Goal: Information Seeking & Learning: Check status

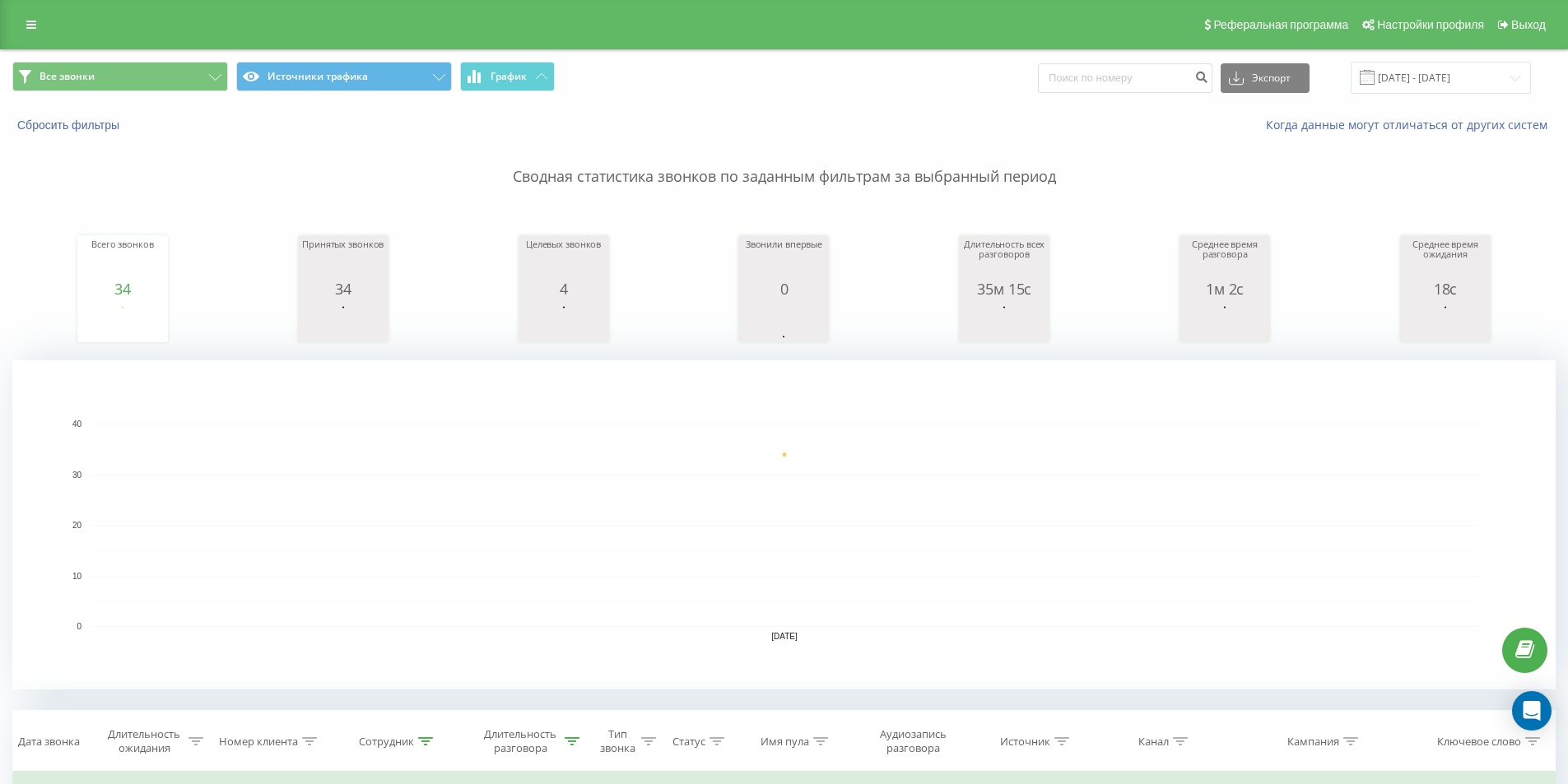
click at [556, 727] on div "Длительность разговора" at bounding box center [520, 741] width 81 height 28
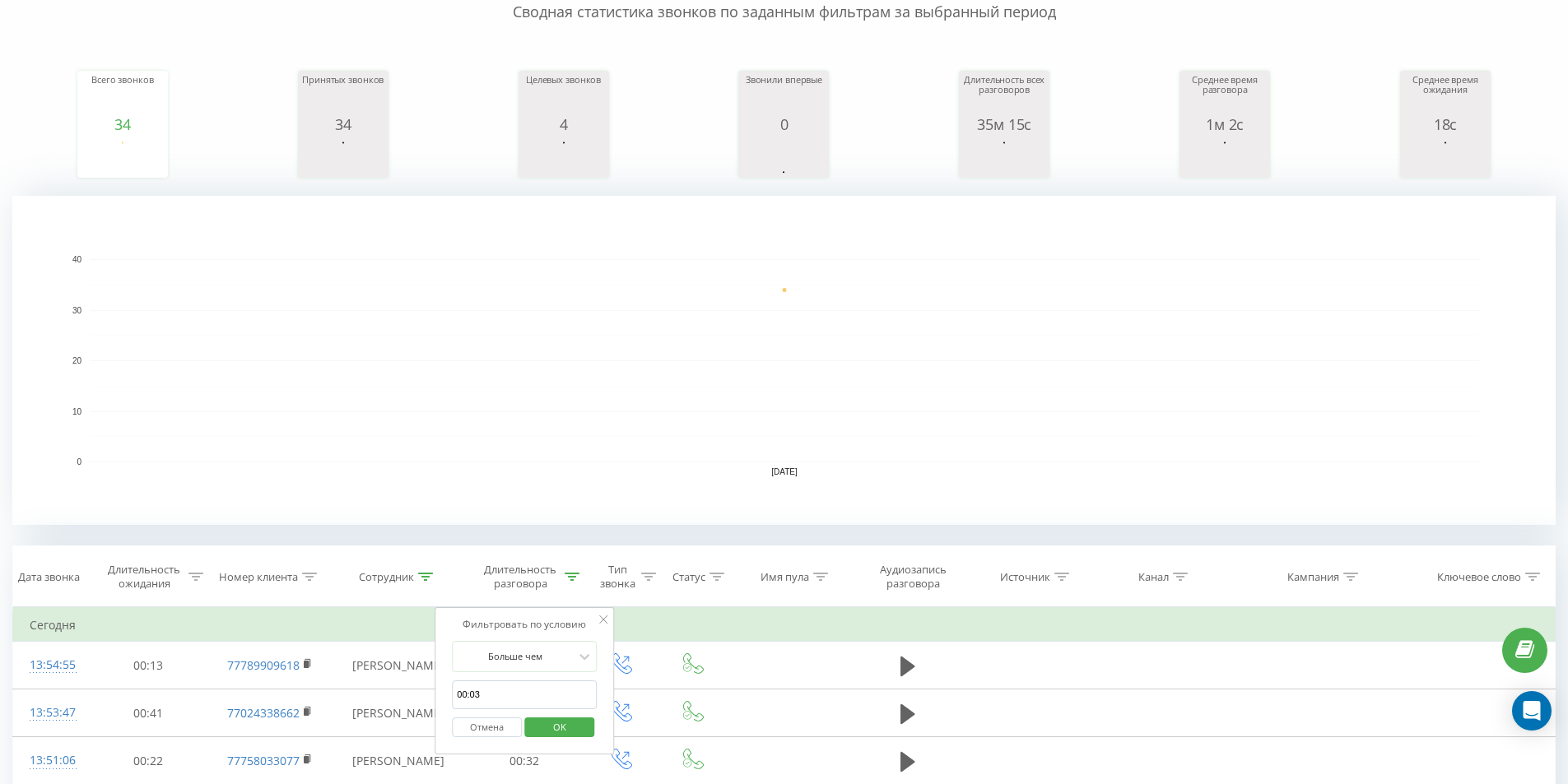
click at [555, 728] on span "OK" at bounding box center [559, 727] width 46 height 25
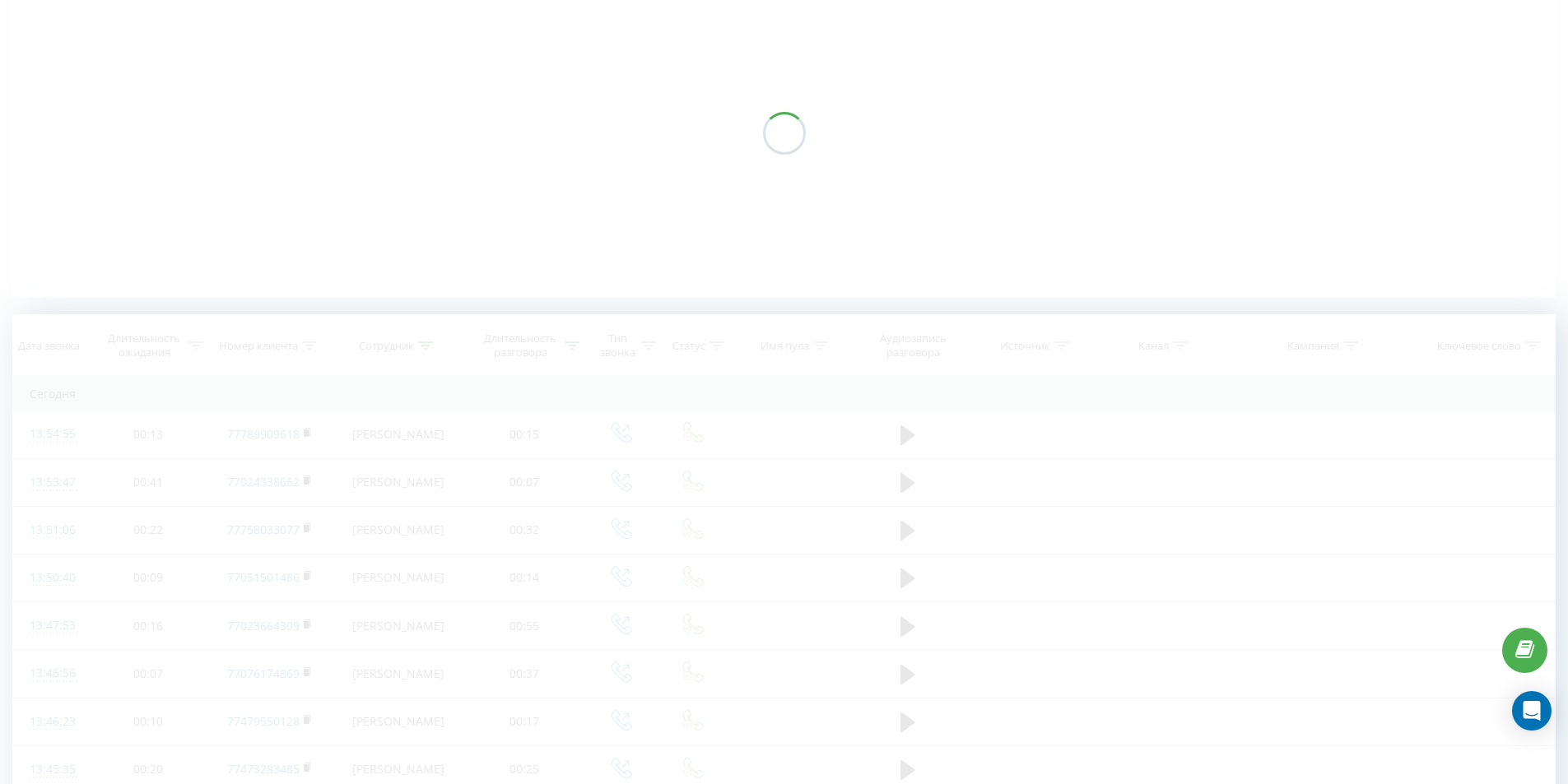
click at [782, 233] on div at bounding box center [784, 133] width 1544 height 329
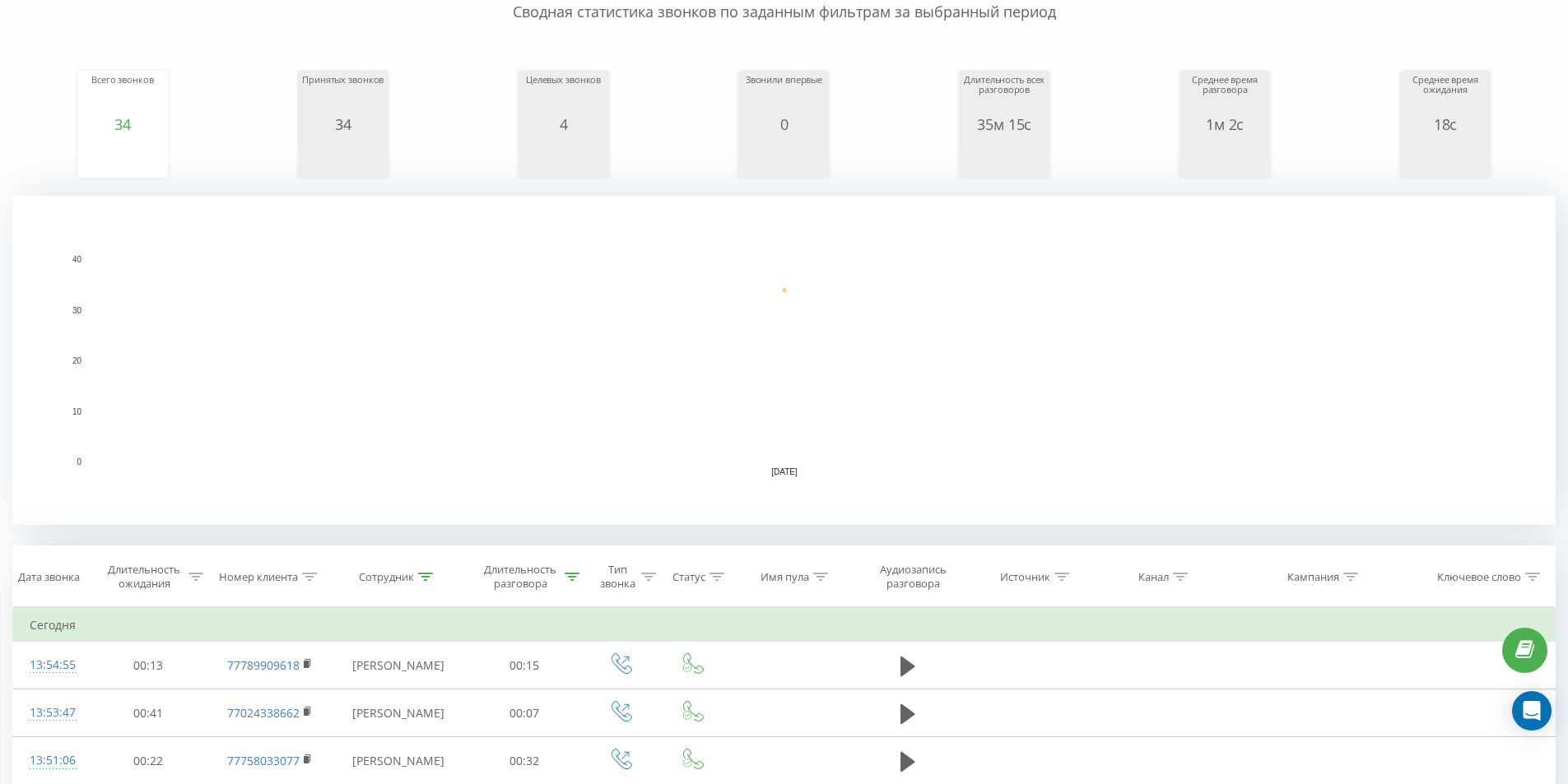
click at [839, 373] on rect "A chart." at bounding box center [784, 361] width 1390 height 203
click at [947, 361] on rect "A chart." at bounding box center [784, 361] width 1390 height 1
click at [576, 579] on icon at bounding box center [572, 576] width 14 height 8
click at [584, 725] on button "OK" at bounding box center [559, 727] width 70 height 21
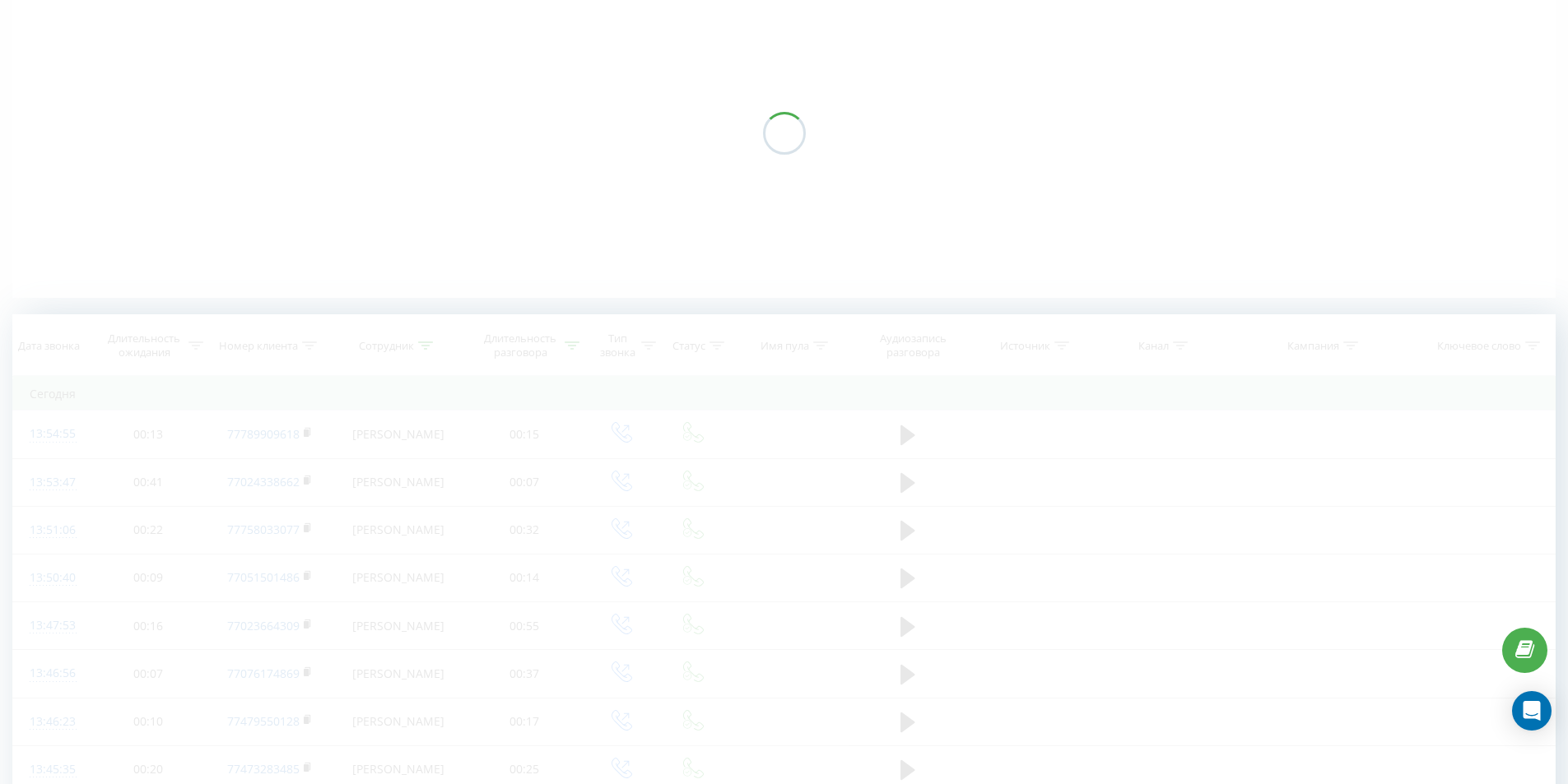
click at [804, 264] on div at bounding box center [784, 133] width 1544 height 329
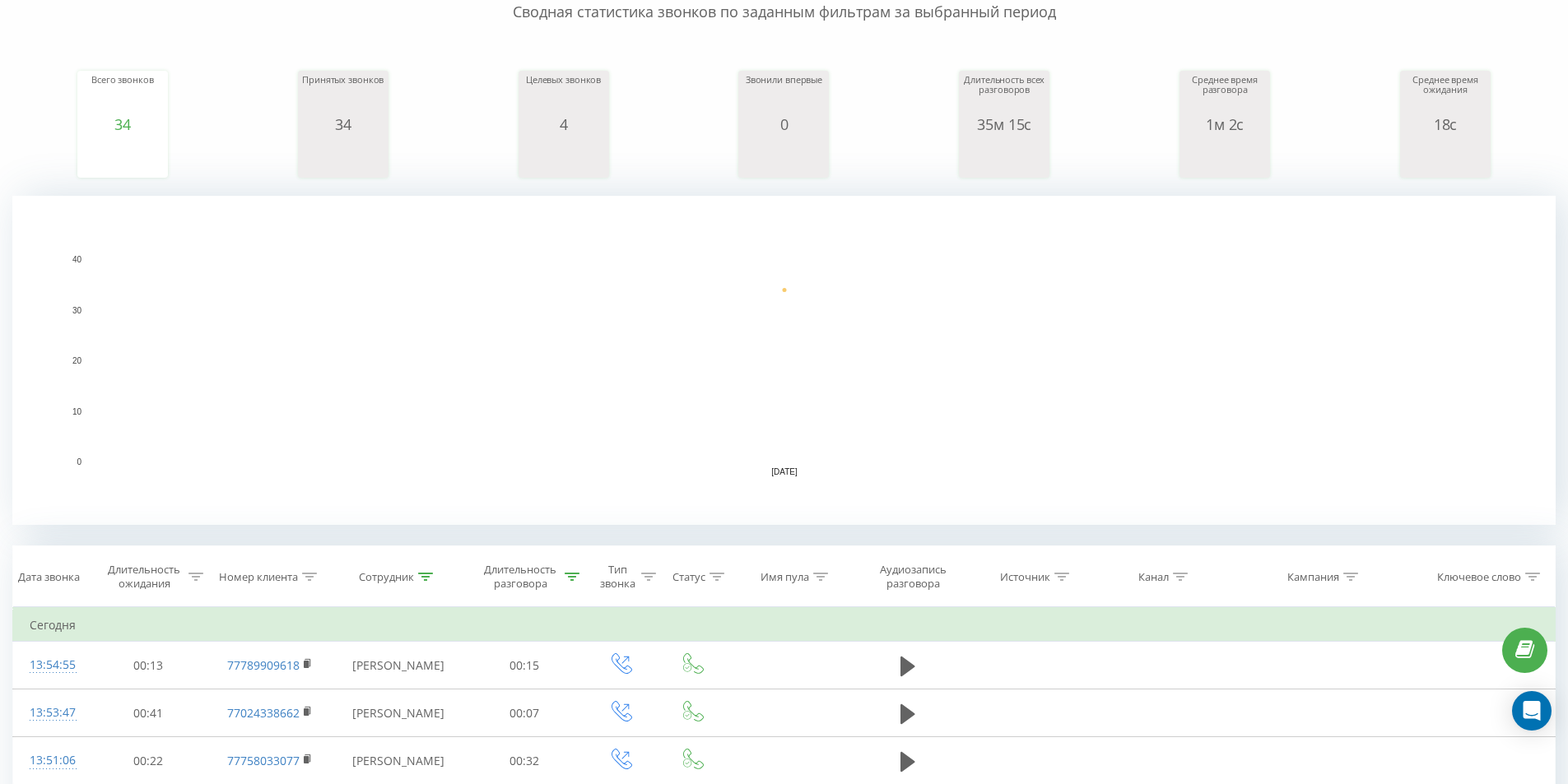
click at [914, 258] on rect "A chart." at bounding box center [784, 361] width 1544 height 329
click at [916, 256] on rect "A chart." at bounding box center [784, 361] width 1544 height 329
click at [609, 271] on rect "A chart." at bounding box center [784, 361] width 1390 height 203
click at [870, 308] on rect "A chart." at bounding box center [784, 361] width 1390 height 203
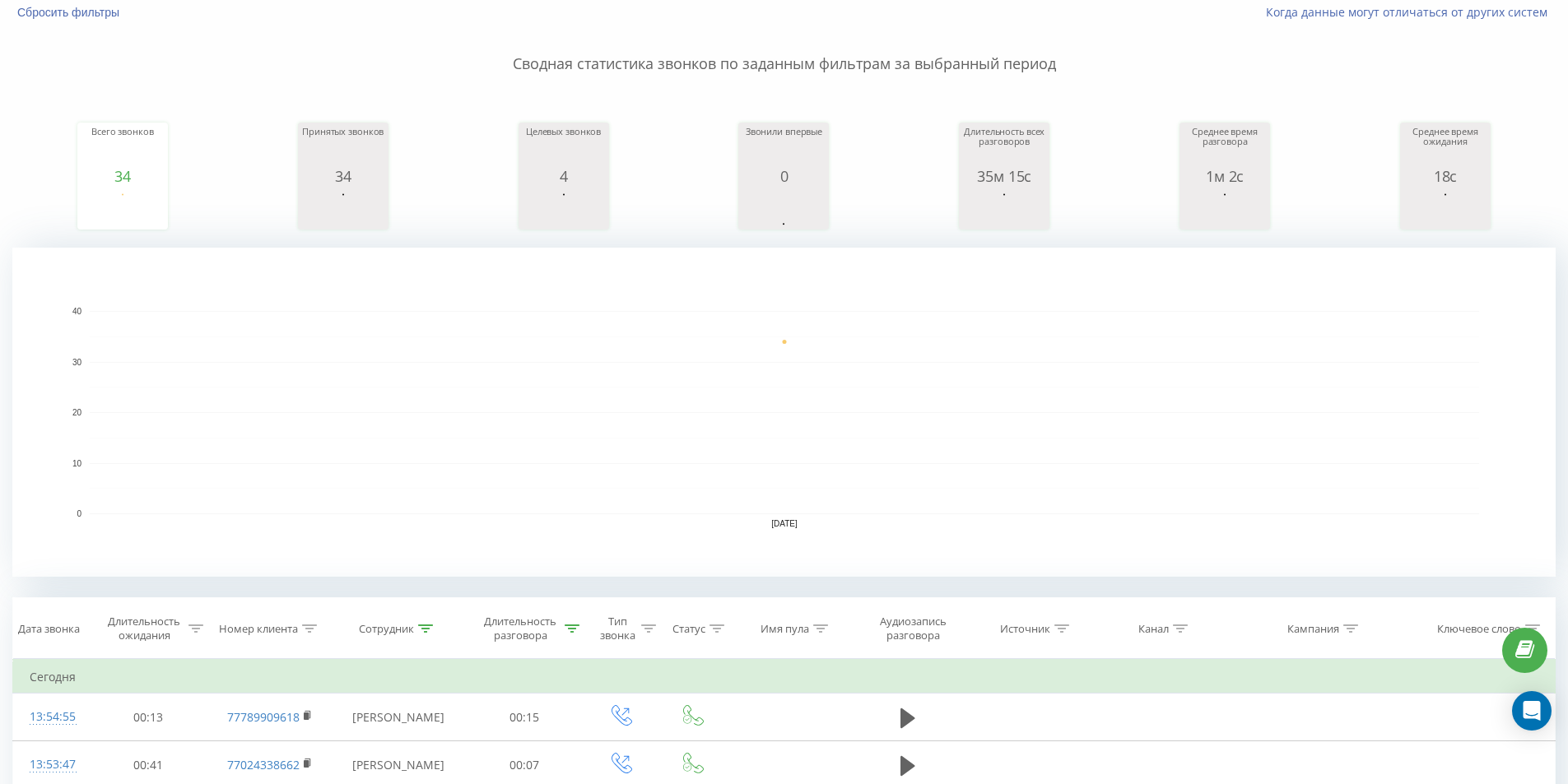
scroll to position [109, 0]
click at [572, 636] on icon at bounding box center [572, 632] width 14 height 8
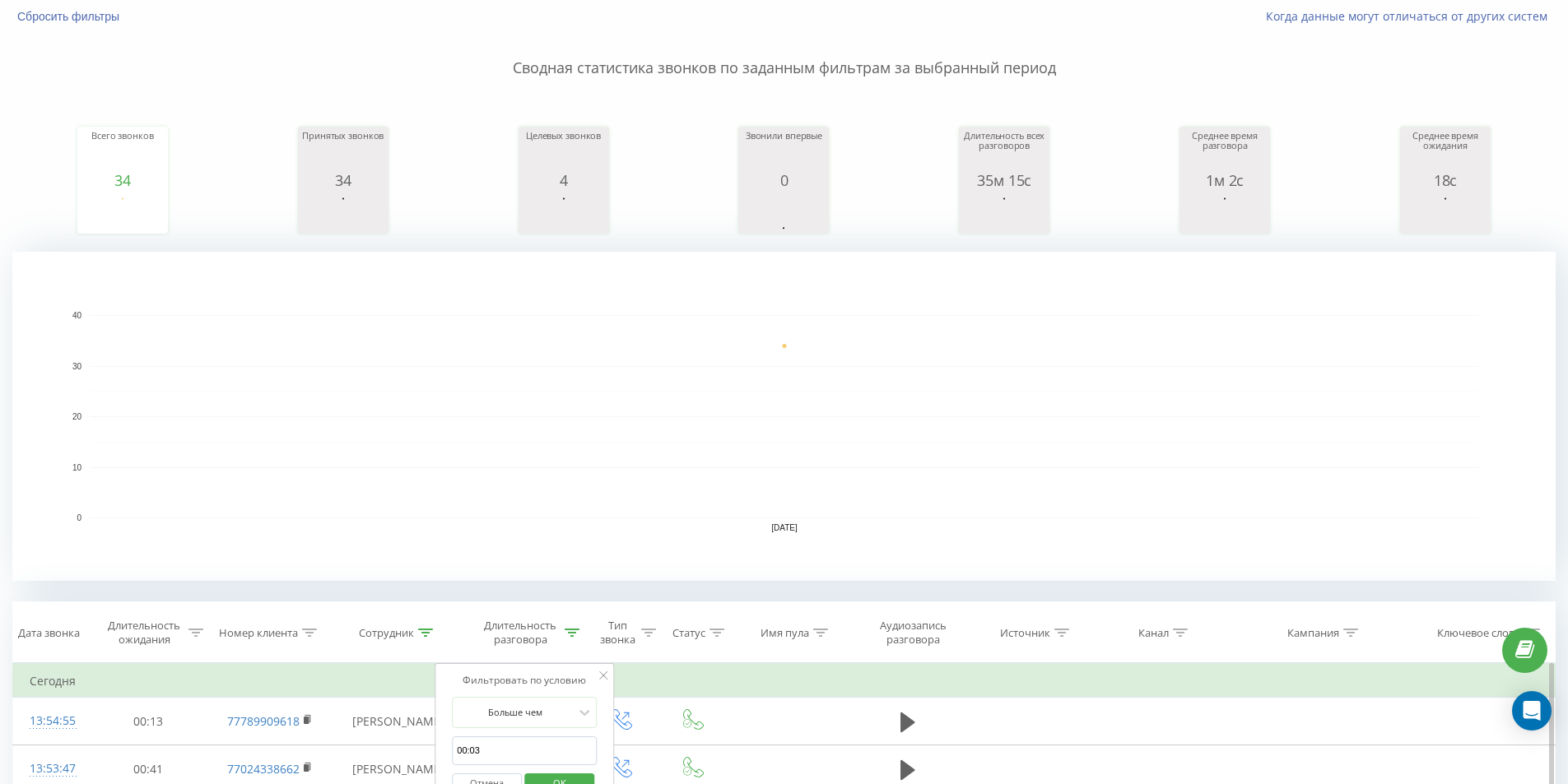
click at [569, 780] on span "OK" at bounding box center [559, 783] width 46 height 25
drag, startPoint x: 1146, startPoint y: 343, endPoint x: 1466, endPoint y: 393, distance: 323.9
click at [1160, 346] on rect "A chart." at bounding box center [784, 417] width 1390 height 203
click at [1054, 342] on rect "A chart." at bounding box center [784, 341] width 1390 height 1
click at [559, 358] on rect "A chart." at bounding box center [784, 417] width 1390 height 203
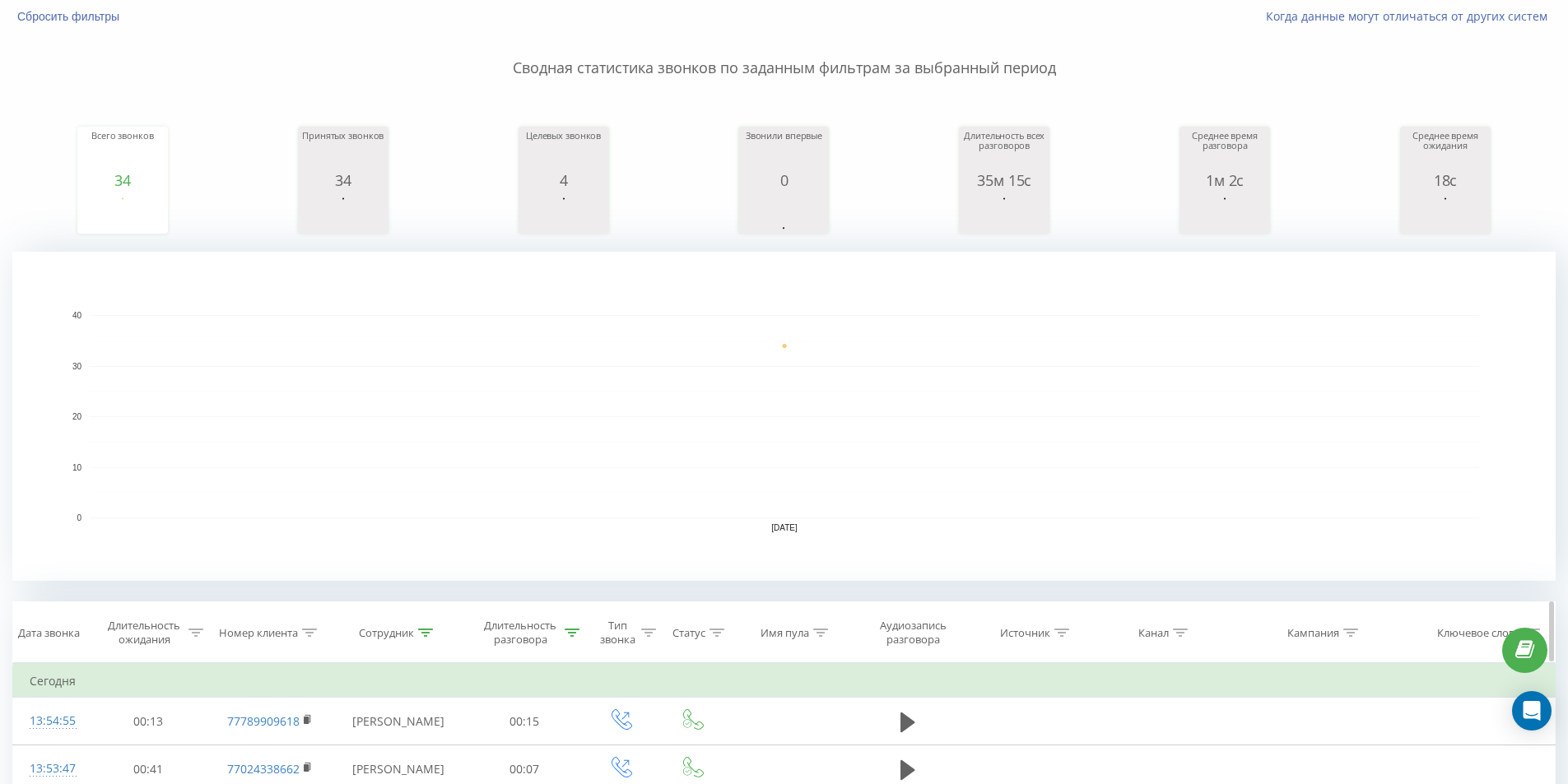
click at [575, 630] on icon at bounding box center [572, 632] width 14 height 8
drag, startPoint x: 568, startPoint y: 777, endPoint x: 851, endPoint y: 382, distance: 485.9
click at [568, 779] on span "OK" at bounding box center [559, 783] width 46 height 25
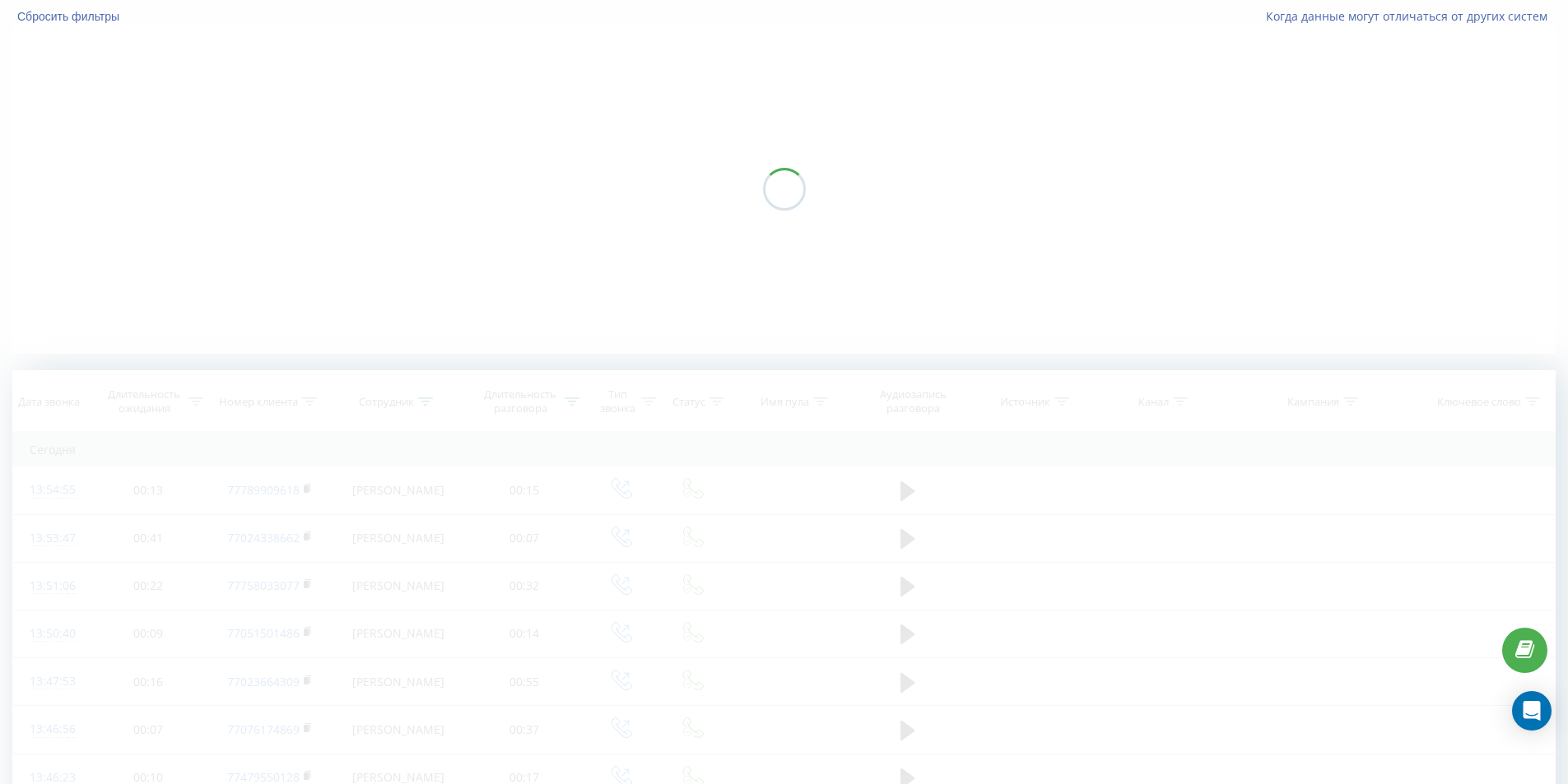
click at [918, 262] on div at bounding box center [784, 189] width 1544 height 329
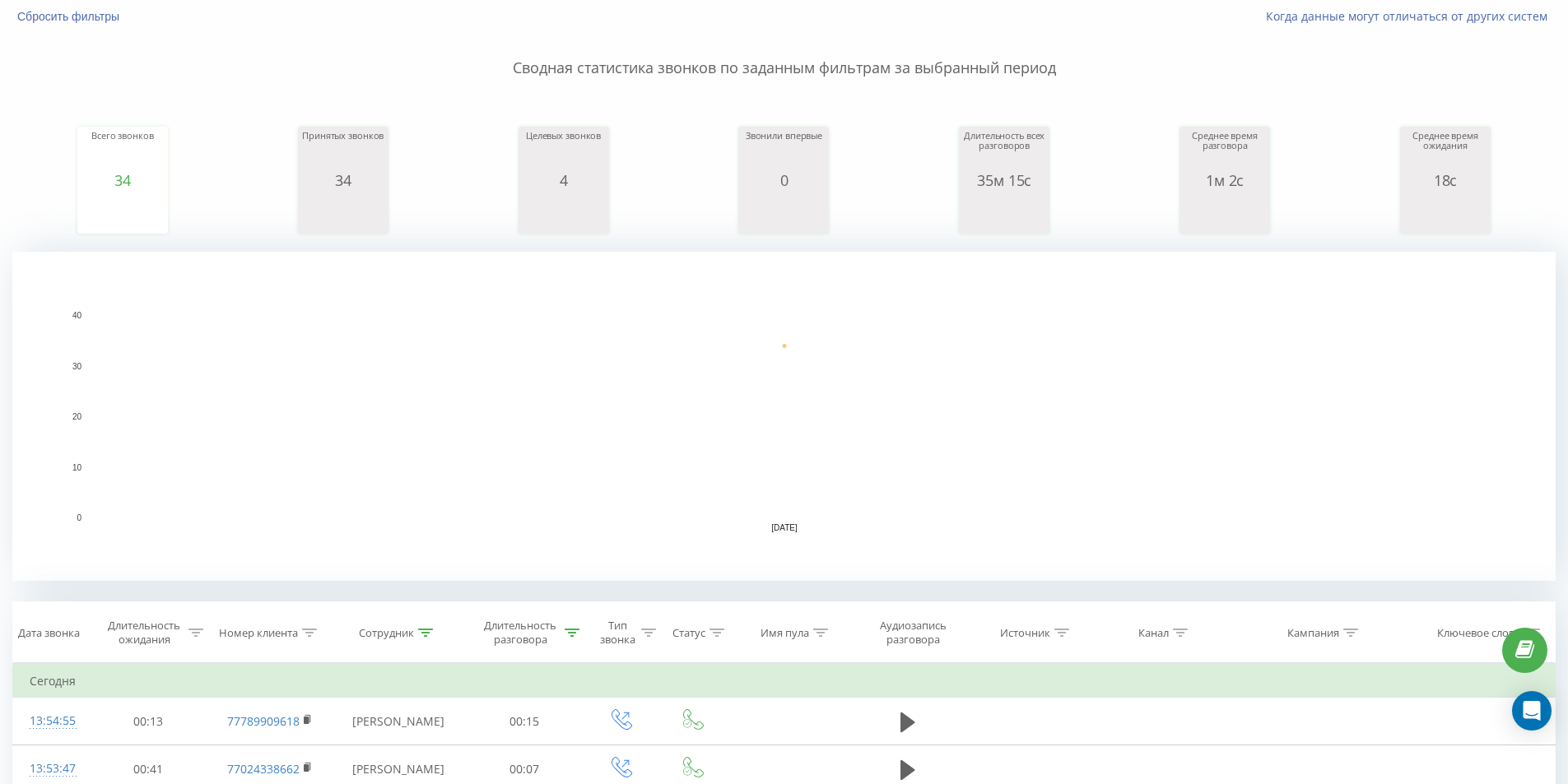
drag, startPoint x: 651, startPoint y: 319, endPoint x: 693, endPoint y: 319, distance: 42.0
click at [653, 319] on rect "A chart." at bounding box center [784, 417] width 1390 height 203
click at [1201, 370] on rect "A chart." at bounding box center [784, 417] width 1390 height 203
click at [1163, 26] on p "Сводная статистика звонков по заданным фильтрам за выбранный период" at bounding box center [784, 52] width 1544 height 54
click at [1167, 65] on p "Сводная статистика звонков по заданным фильтрам за выбранный период" at bounding box center [784, 52] width 1544 height 54
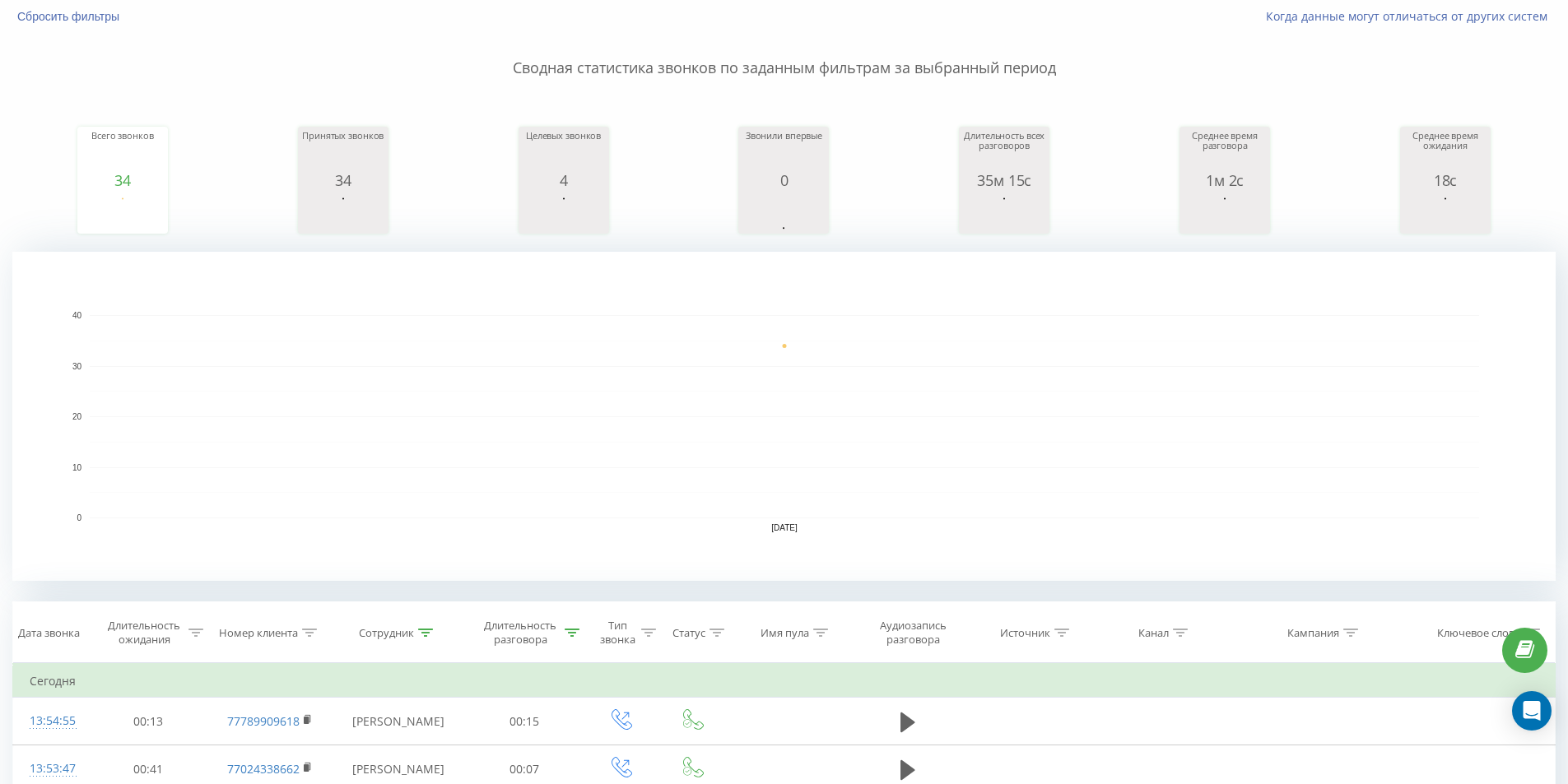
click at [1205, 478] on rect "A chart." at bounding box center [784, 417] width 1390 height 203
click at [0, 0] on icon at bounding box center [0, 0] width 0 height 0
click at [0, 0] on div "Ringostat 108 Внутренний номер Офлайн [PERSON_NAME]: 1 час Офлайн: весь день Оф…" at bounding box center [0, 0] width 0 height 0
click at [572, 632] on icon at bounding box center [572, 632] width 14 height 8
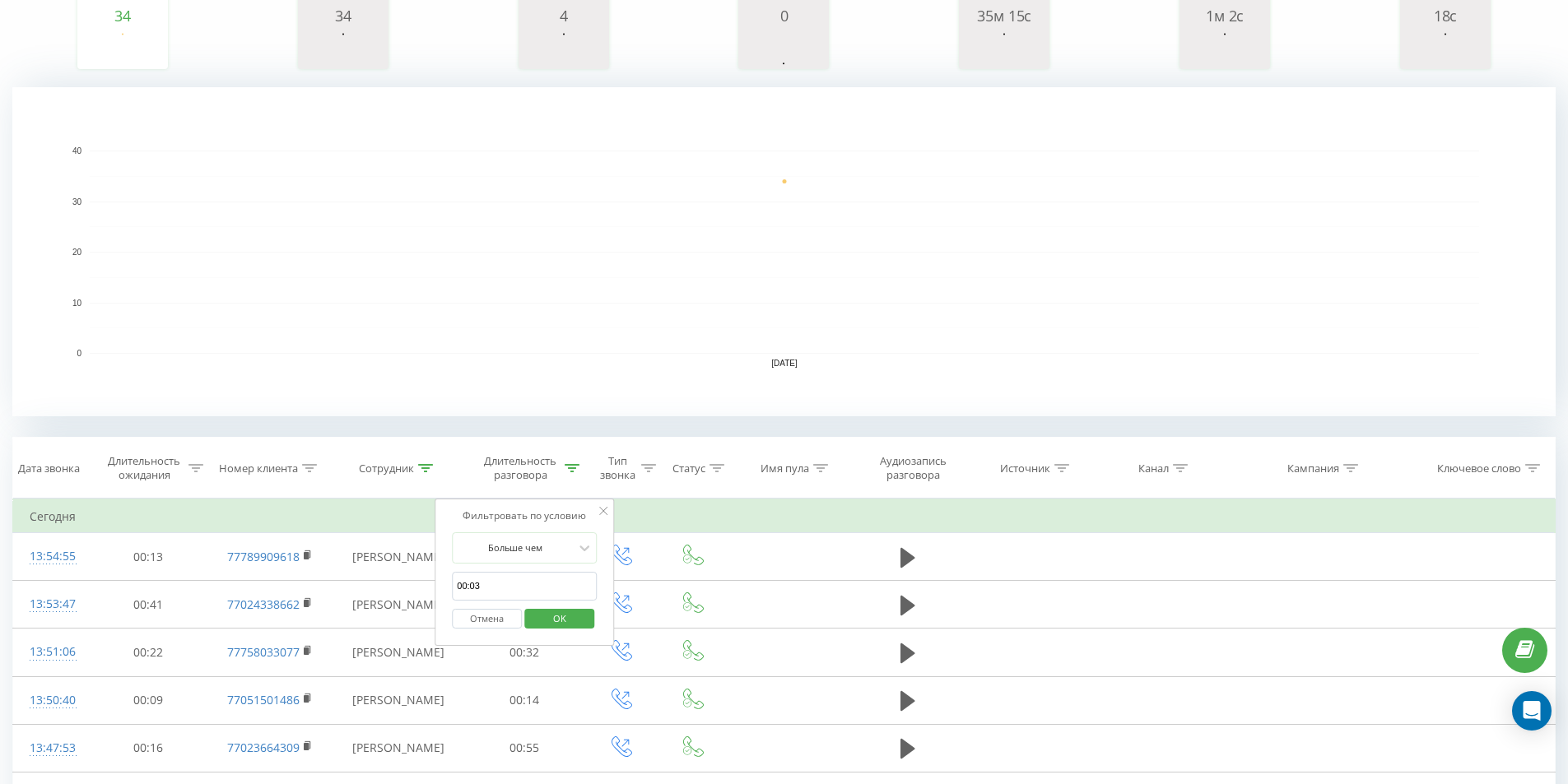
click at [556, 629] on span "OK" at bounding box center [559, 619] width 46 height 25
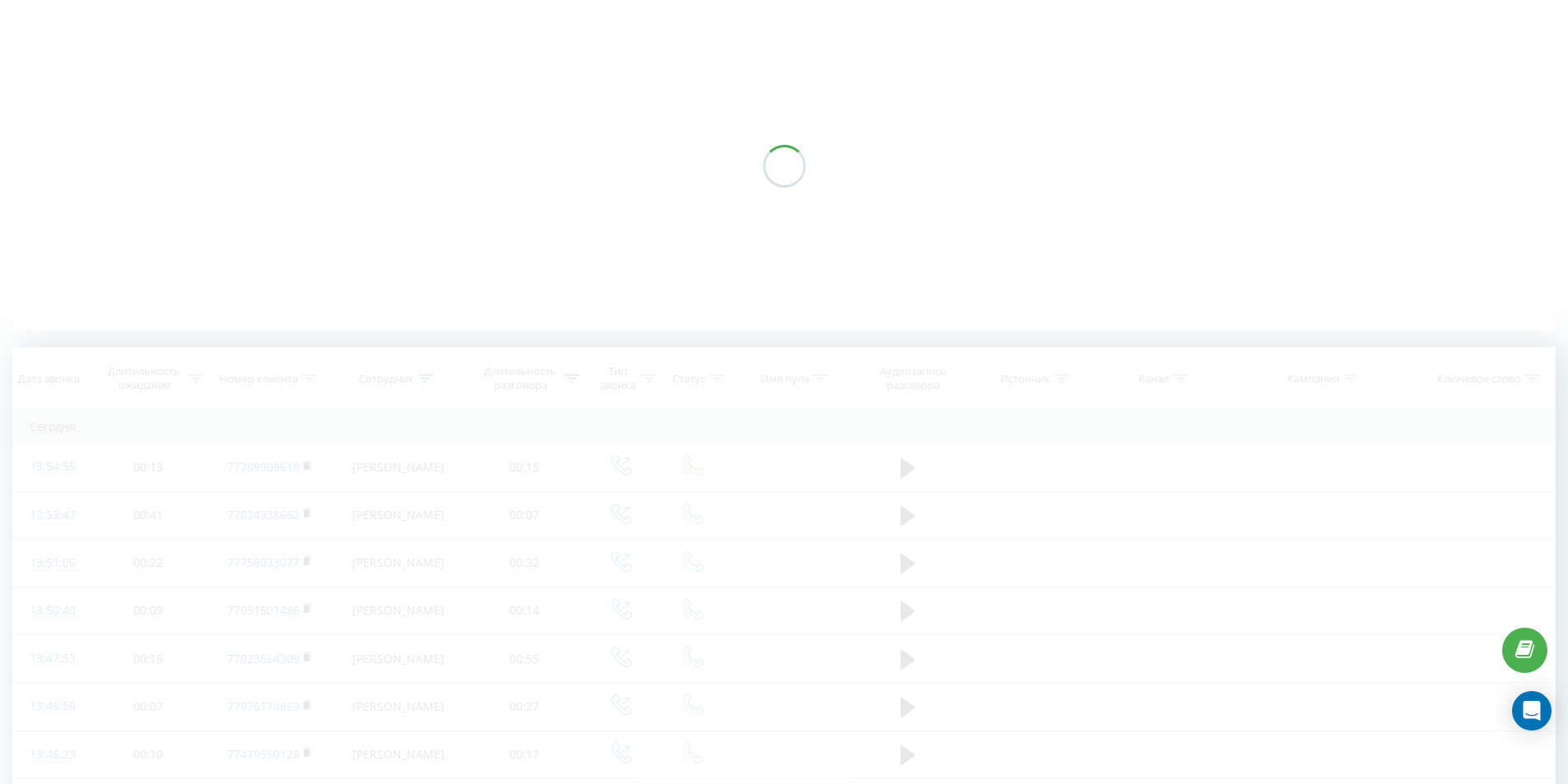
scroll to position [26, 0]
